Goal: Task Accomplishment & Management: Use online tool/utility

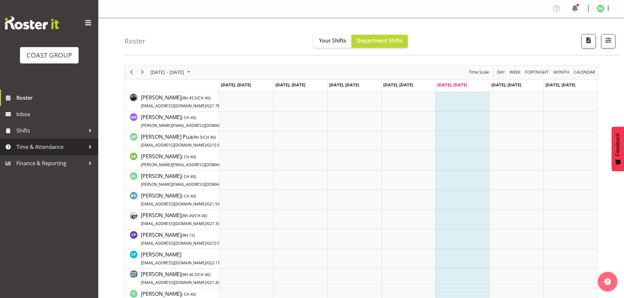
click at [68, 147] on span "Time & Attendance" at bounding box center [50, 147] width 69 height 10
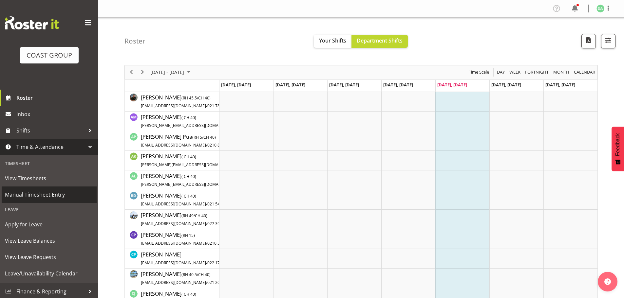
click at [50, 191] on span "Manual Timesheet Entry" at bounding box center [49, 195] width 88 height 10
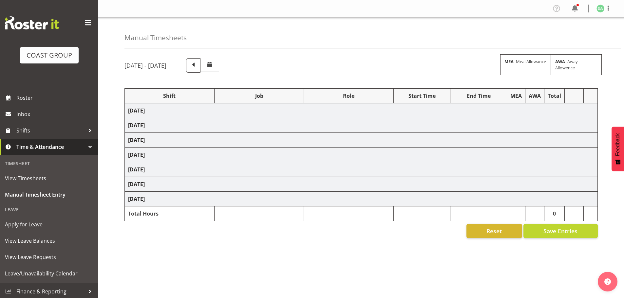
select select "8654"
select select "69"
select select "10754"
select select "10581"
select select "69"
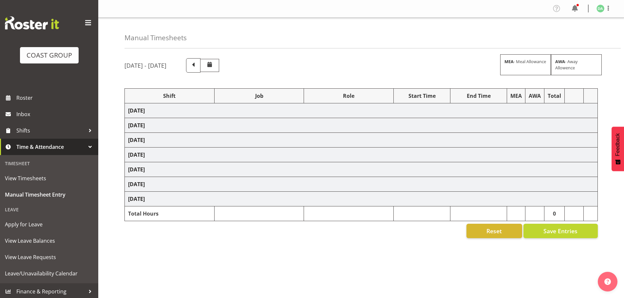
select select "10749"
select select "69"
select select "10774"
select select "10746"
select select "8934"
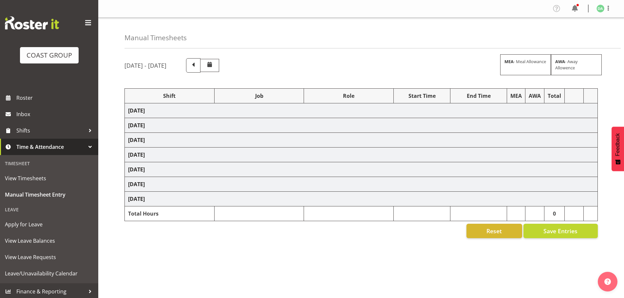
select select "10754"
select select "10744"
select select "9735"
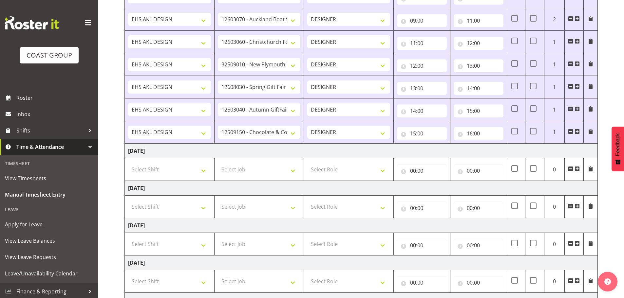
scroll to position [356, 0]
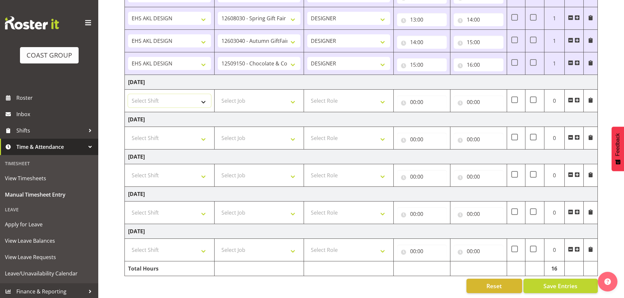
click at [141, 94] on select "Select Shift EHS AKL DESIGN" at bounding box center [169, 100] width 83 height 13
select select "1321"
click at [128, 94] on select "Select Shift EHS AKL DESIGN" at bounding box center [169, 100] width 83 height 13
click at [250, 101] on select "Select Job 1 Carlton Events 1 Carlton Hamilton 1 Carlton Wellington 1 EHS WAREH…" at bounding box center [259, 100] width 83 height 13
select select "69"
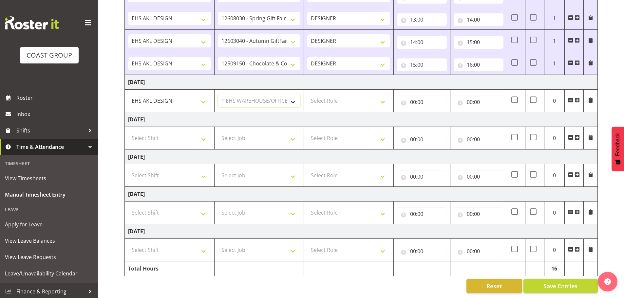
click at [218, 94] on select "Select Job 1 Carlton Events 1 Carlton Hamilton 1 Carlton Wellington 1 EHS WAREH…" at bounding box center [259, 100] width 83 height 13
